Goal: Information Seeking & Learning: Compare options

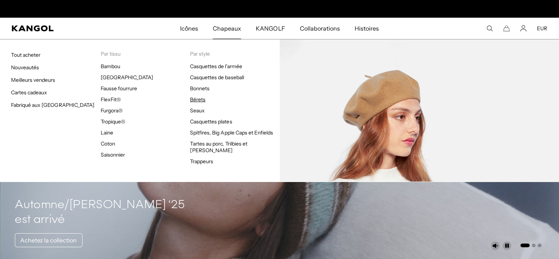
scroll to position [0, 151]
click at [204, 96] on font "Bérets" at bounding box center [197, 99] width 15 height 7
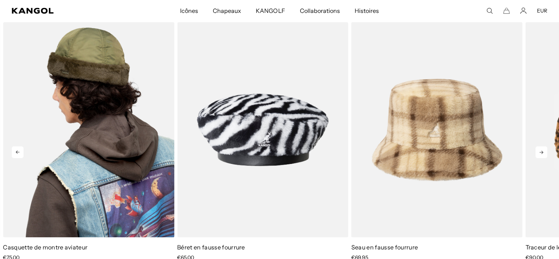
click at [93, 168] on img "1 sur 5" at bounding box center [88, 129] width 171 height 215
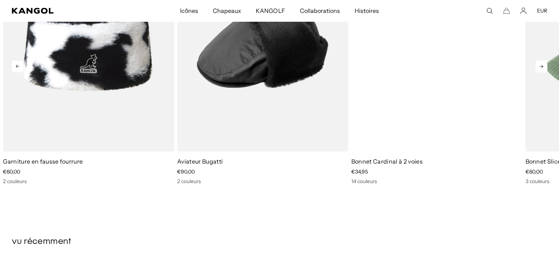
scroll to position [0, 151]
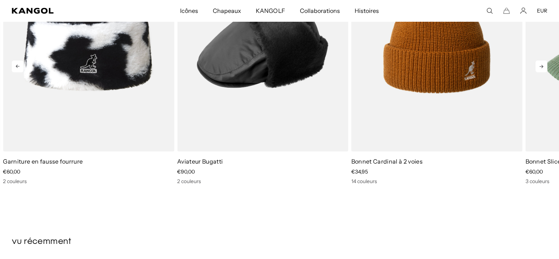
click at [540, 70] on icon at bounding box center [542, 66] width 12 height 12
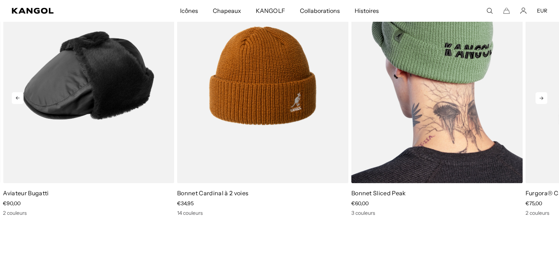
scroll to position [588, 0]
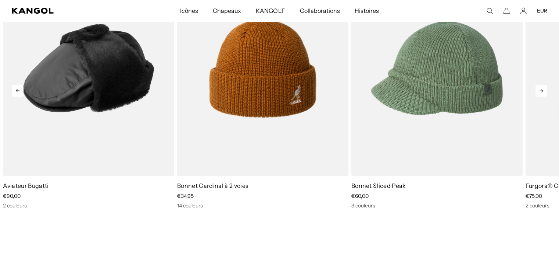
click at [545, 94] on icon at bounding box center [542, 91] width 12 height 12
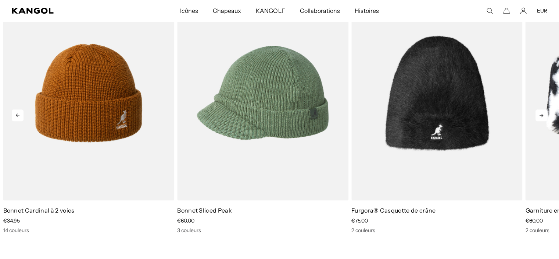
scroll to position [0, 151]
click at [541, 114] on icon at bounding box center [542, 115] width 12 height 12
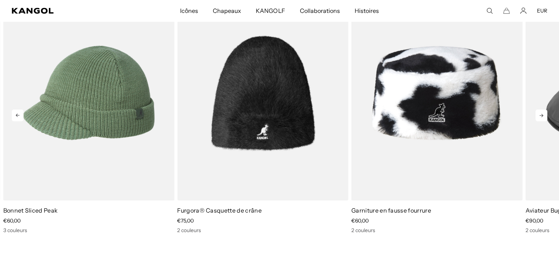
scroll to position [0, 0]
click at [540, 115] on icon at bounding box center [542, 115] width 4 height 3
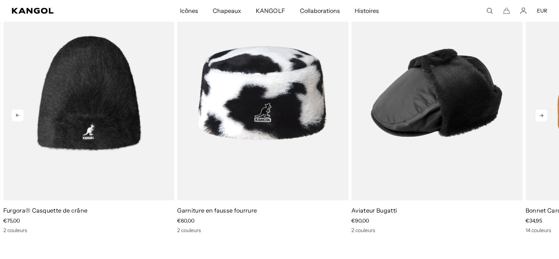
click at [538, 115] on icon at bounding box center [542, 115] width 12 height 12
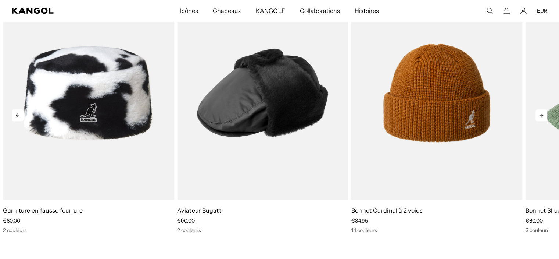
scroll to position [0, 151]
click at [538, 116] on icon at bounding box center [542, 115] width 12 height 12
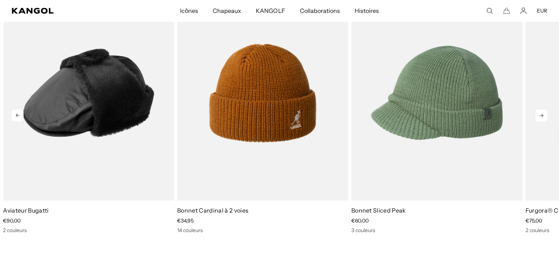
click at [537, 116] on icon at bounding box center [542, 115] width 12 height 12
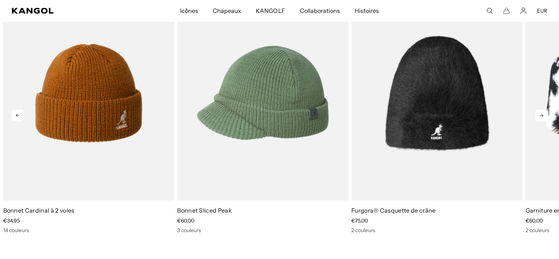
click at [537, 116] on icon at bounding box center [542, 115] width 12 height 12
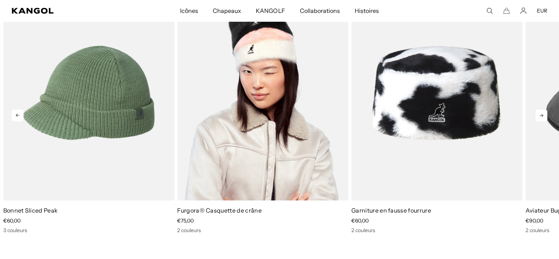
scroll to position [0, 0]
click at [322, 115] on img "5 sur 5" at bounding box center [262, 92] width 171 height 215
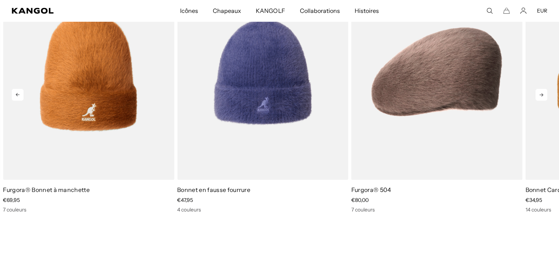
click at [538, 91] on icon at bounding box center [542, 95] width 12 height 12
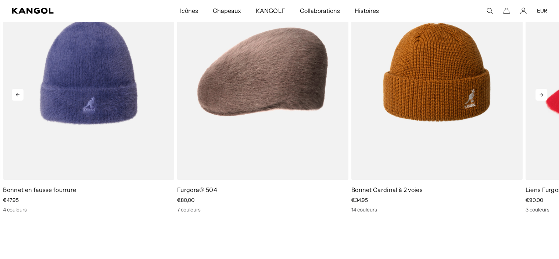
scroll to position [0, 151]
click at [538, 91] on icon at bounding box center [542, 95] width 12 height 12
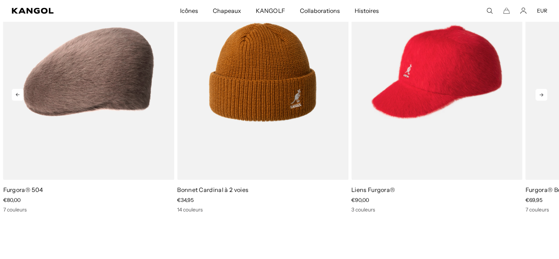
click at [538, 91] on icon at bounding box center [542, 95] width 12 height 12
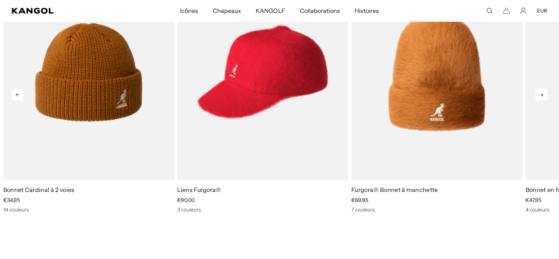
click at [538, 91] on icon at bounding box center [542, 95] width 12 height 12
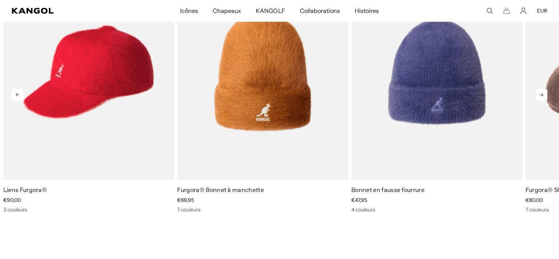
scroll to position [0, 0]
click at [538, 91] on icon at bounding box center [542, 95] width 12 height 12
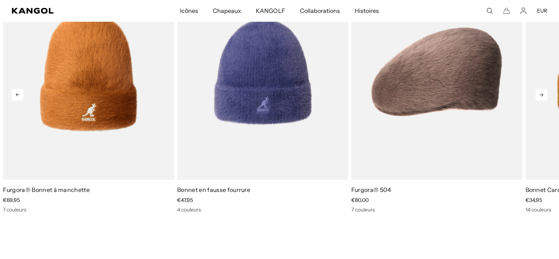
click at [538, 91] on icon at bounding box center [542, 95] width 12 height 12
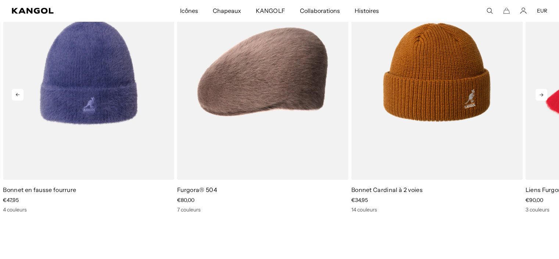
scroll to position [0, 151]
click at [537, 91] on icon at bounding box center [542, 95] width 12 height 12
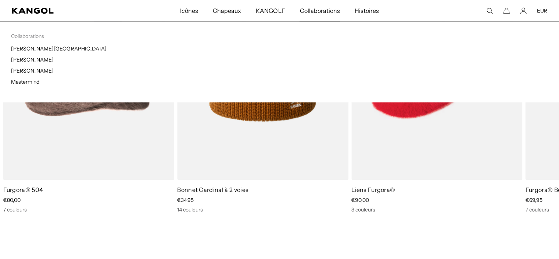
scroll to position [0, 0]
click at [333, 13] on font "Collaborations" at bounding box center [320, 10] width 40 height 7
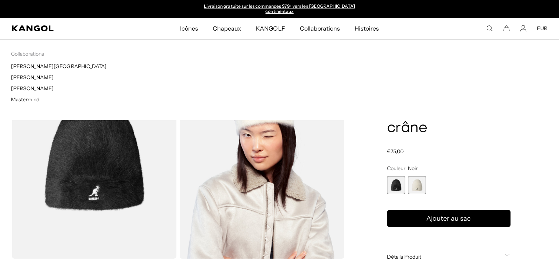
click at [326, 25] on font "Collaborations" at bounding box center [320, 28] width 40 height 7
